Goal: Information Seeking & Learning: Learn about a topic

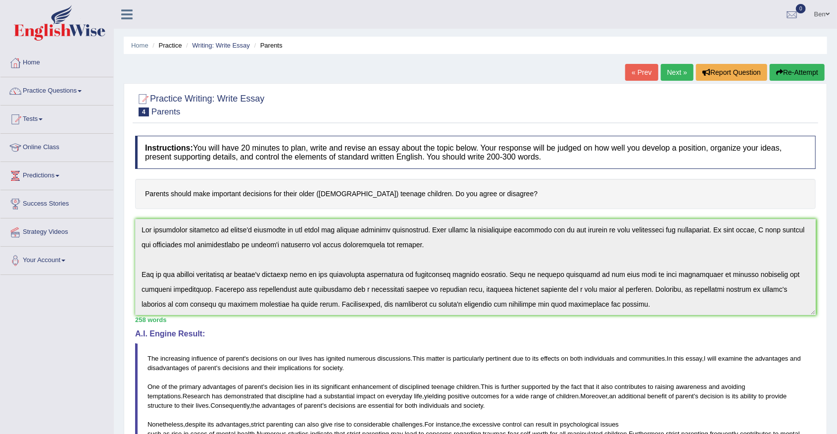
scroll to position [119, 0]
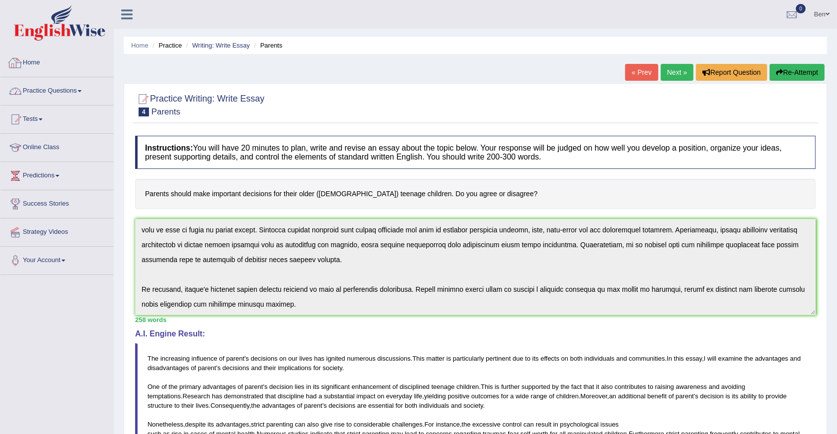
click at [74, 90] on link "Practice Questions" at bounding box center [56, 89] width 113 height 25
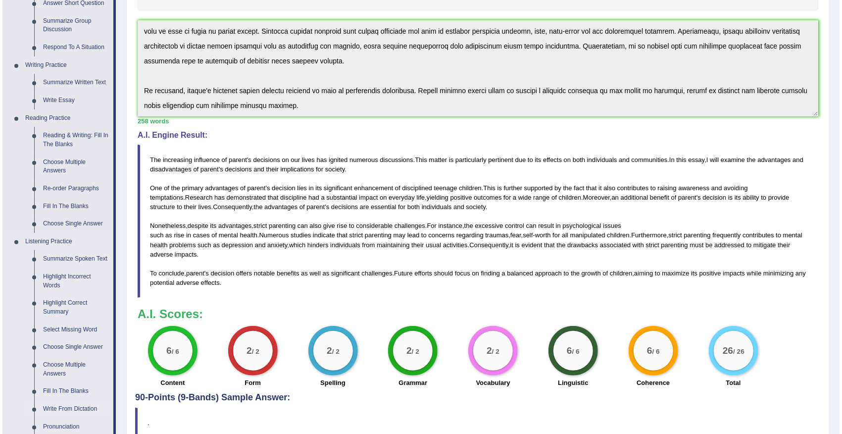
scroll to position [198, 0]
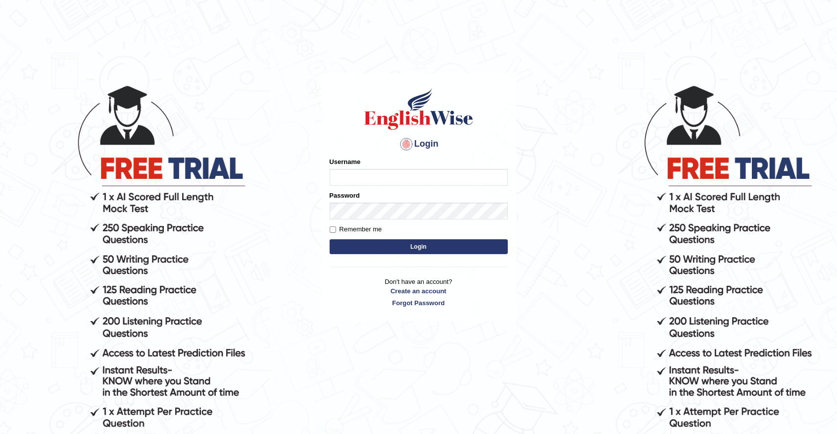
type input "Benali"
click at [331, 228] on input "Remember me" at bounding box center [333, 229] width 6 height 6
checkbox input "true"
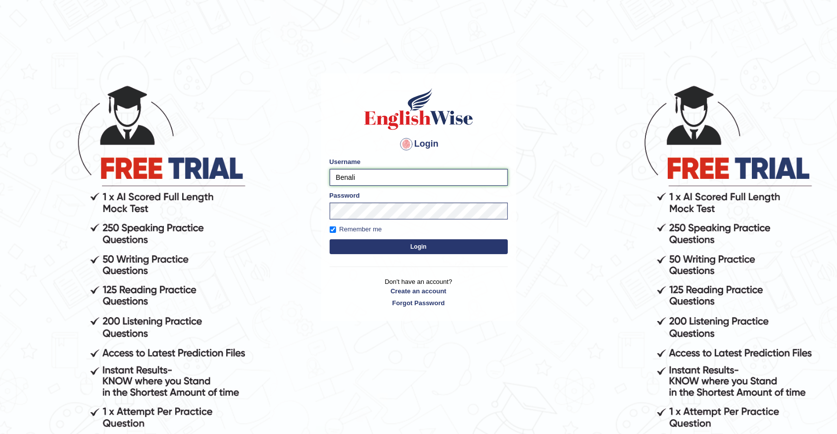
click at [379, 181] on input "Benali" at bounding box center [419, 177] width 178 height 17
click at [415, 247] on button "Login" at bounding box center [419, 246] width 178 height 15
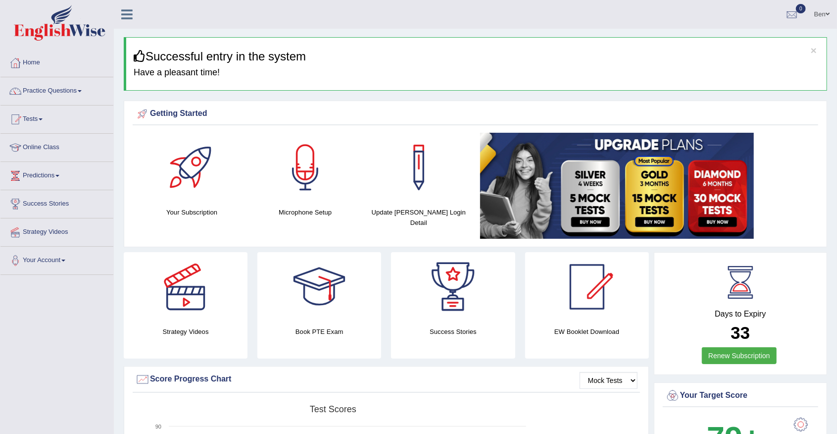
click at [80, 89] on link "Practice Questions" at bounding box center [56, 89] width 113 height 25
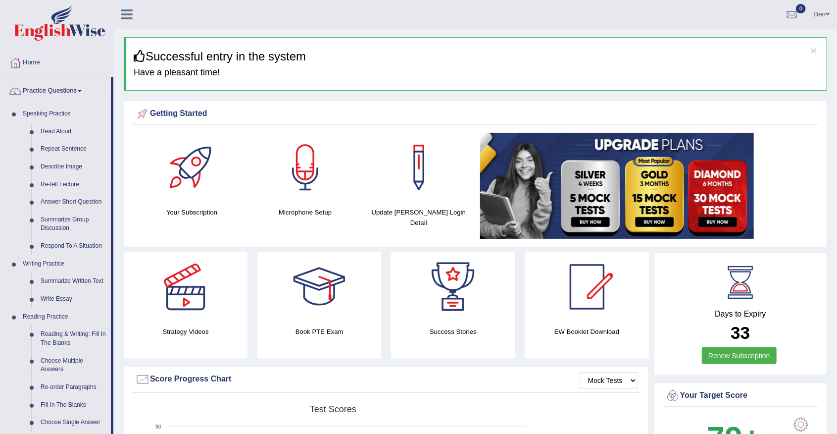
click at [77, 91] on link "Practice Questions" at bounding box center [55, 89] width 110 height 25
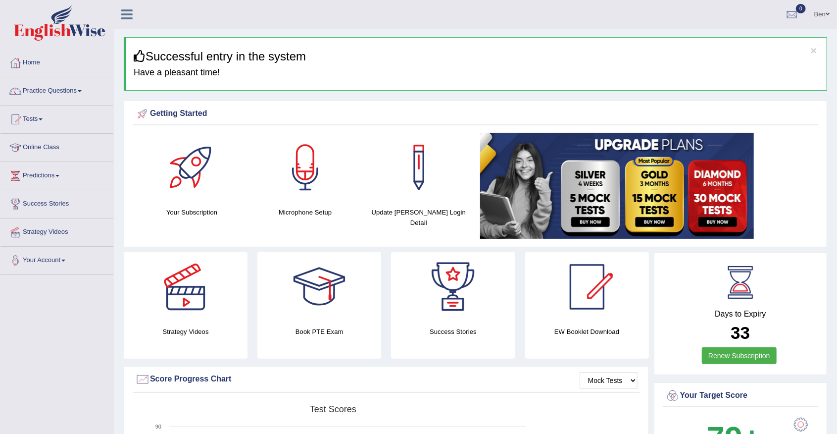
click at [75, 92] on link "Practice Questions" at bounding box center [56, 89] width 113 height 25
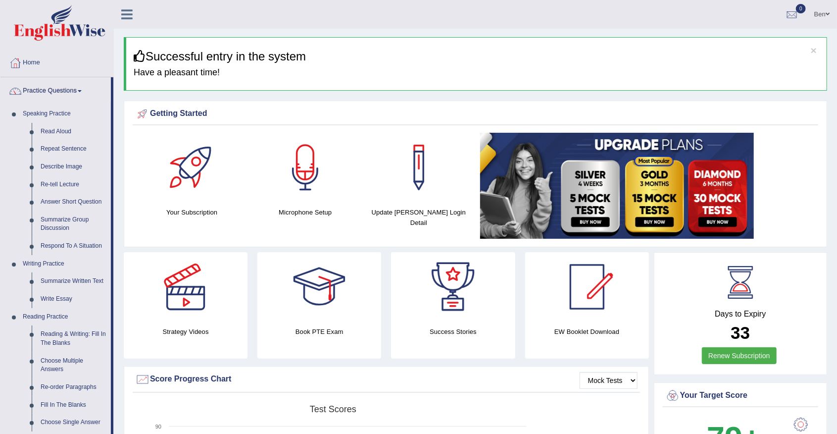
click at [74, 94] on link "Practice Questions" at bounding box center [55, 89] width 110 height 25
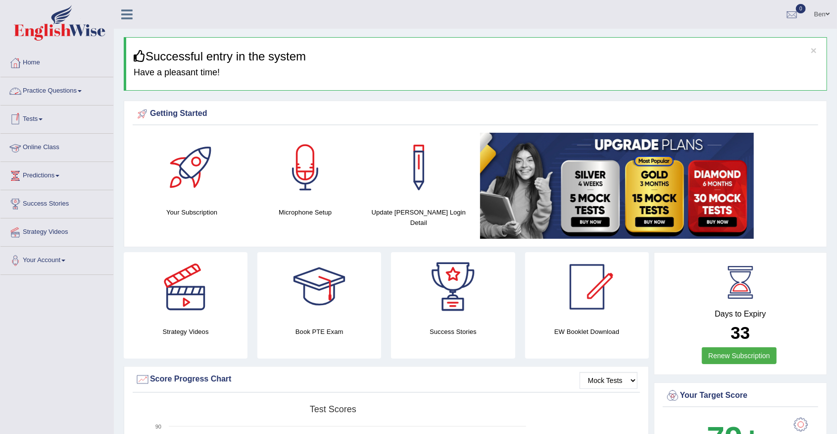
click at [78, 92] on link "Practice Questions" at bounding box center [56, 89] width 113 height 25
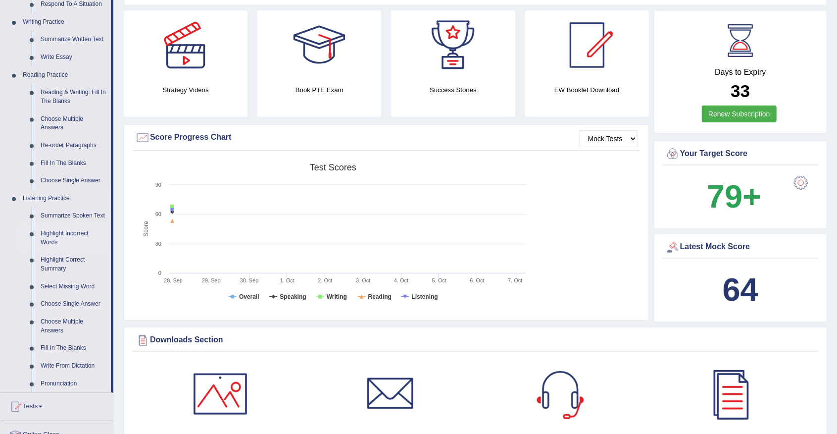
scroll to position [297, 0]
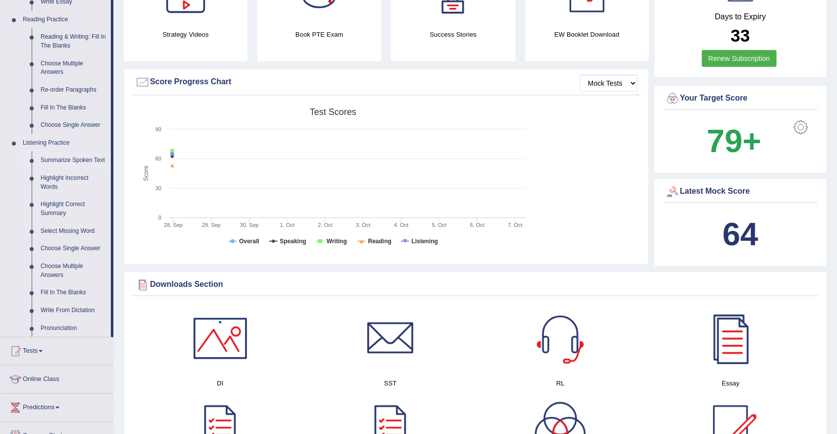
click at [66, 160] on link "Summarize Spoken Text" at bounding box center [73, 161] width 75 height 18
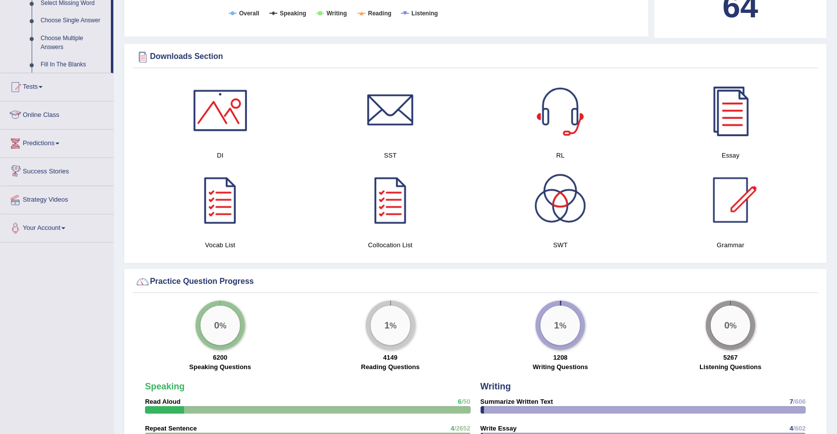
scroll to position [463, 0]
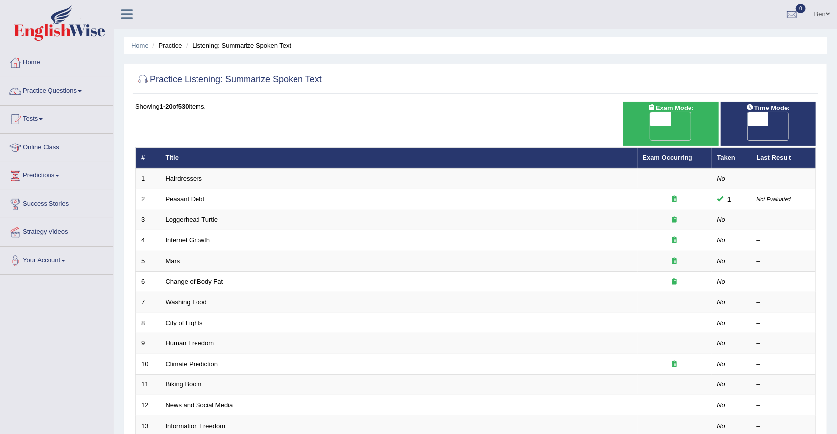
click at [600, 14] on ul "Ben Toggle navigation Username: Benali Access Type: Online Subscription: Diamon…" at bounding box center [584, 14] width 507 height 28
